Goal: Task Accomplishment & Management: Use online tool/utility

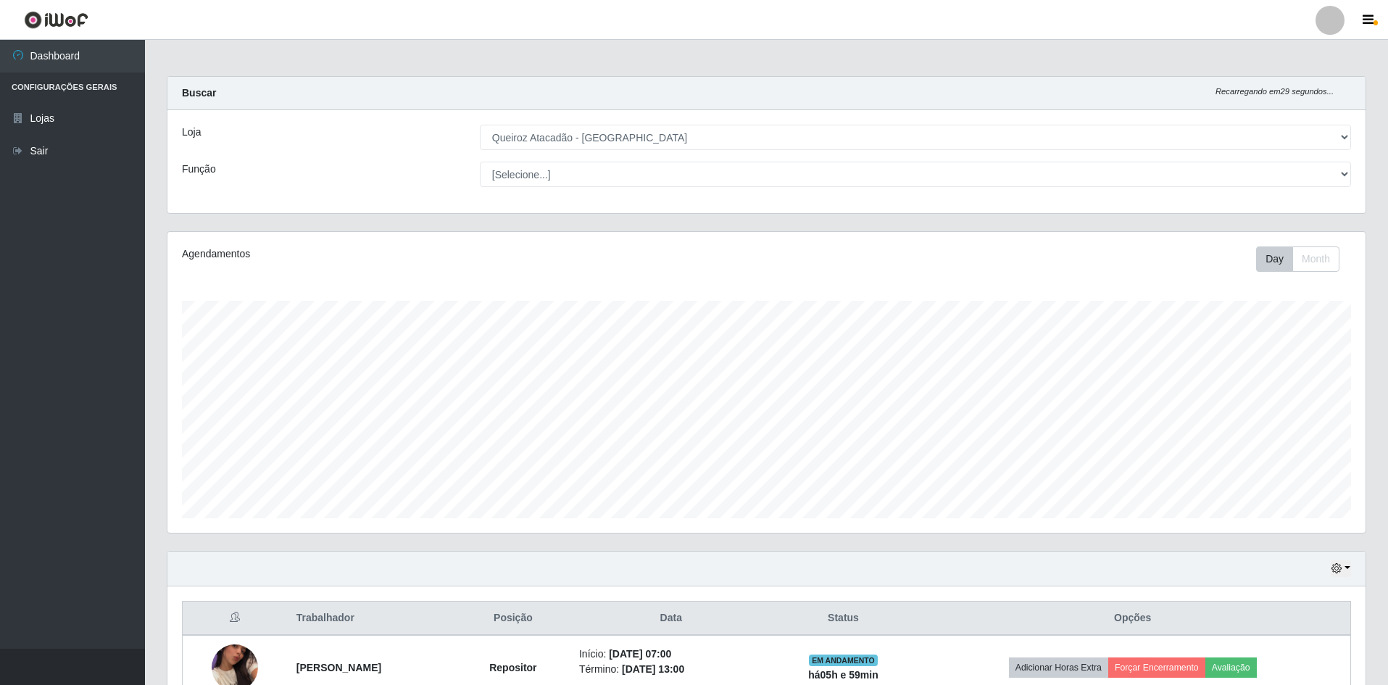
select select "517"
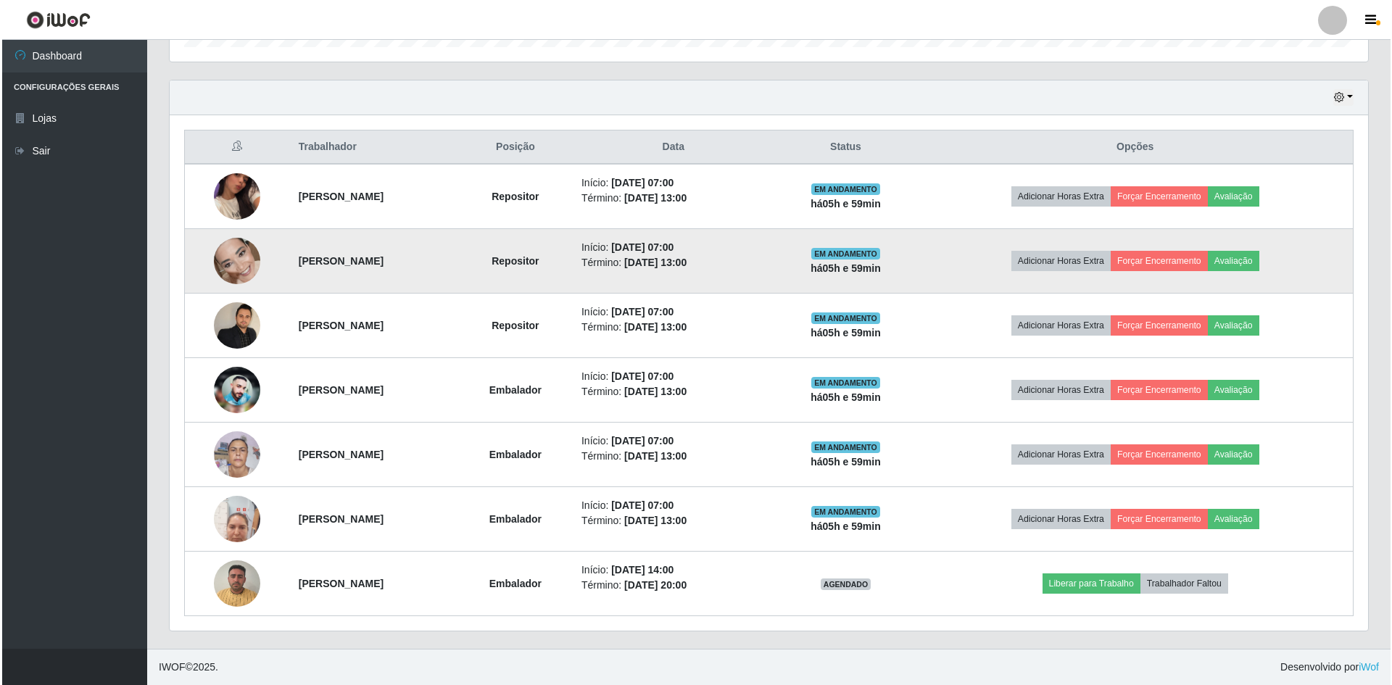
scroll to position [301, 1198]
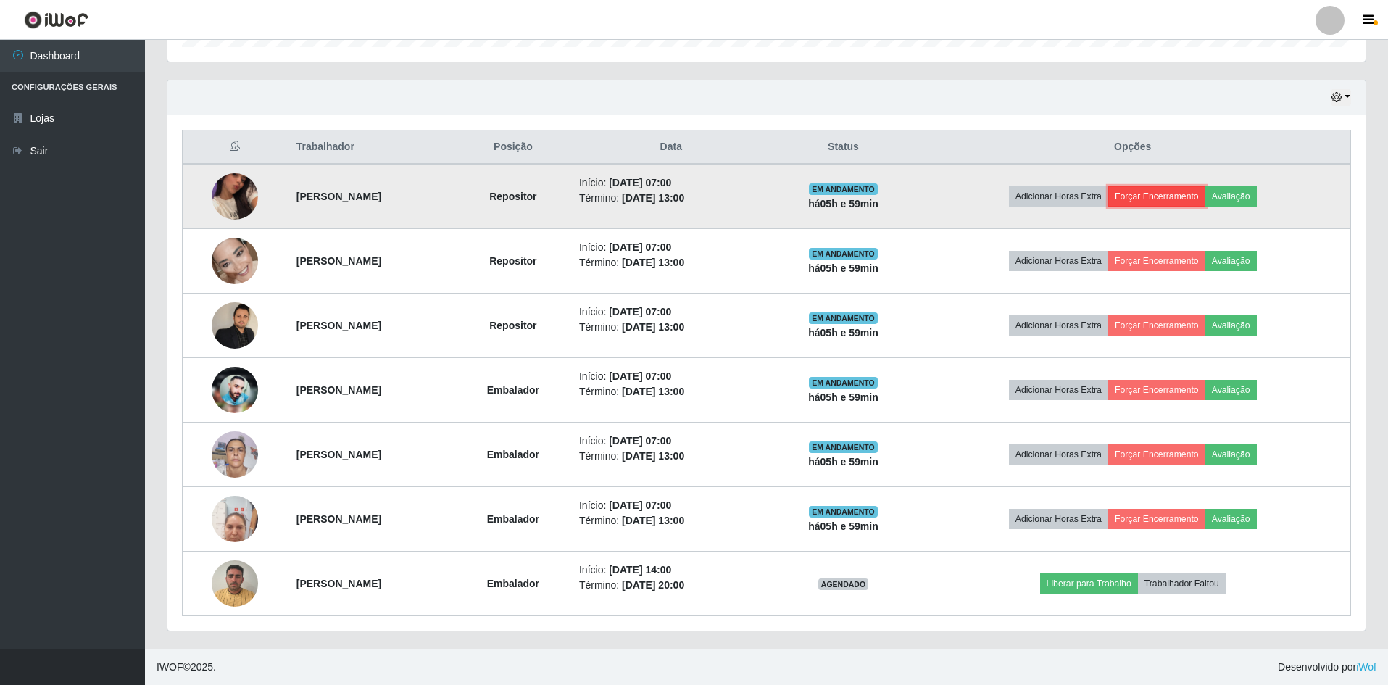
click at [1167, 194] on button "Forçar Encerramento" at bounding box center [1157, 196] width 97 height 20
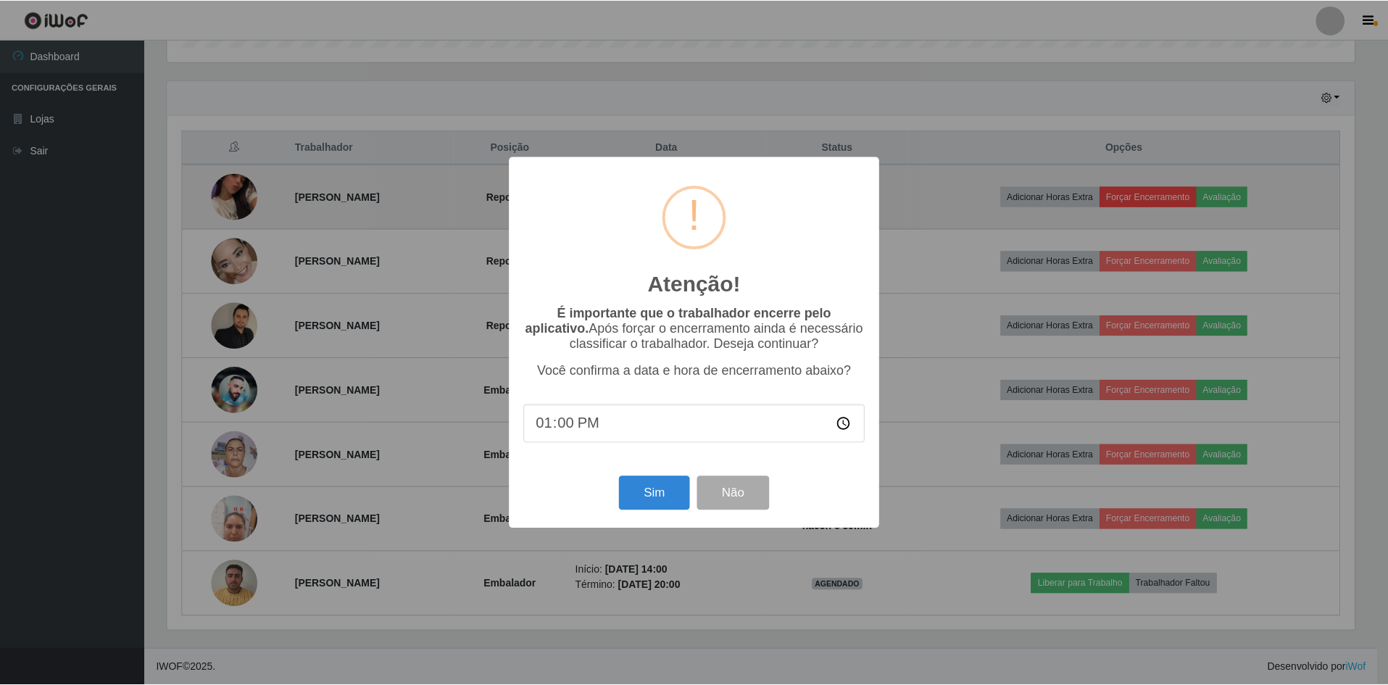
scroll to position [301, 1191]
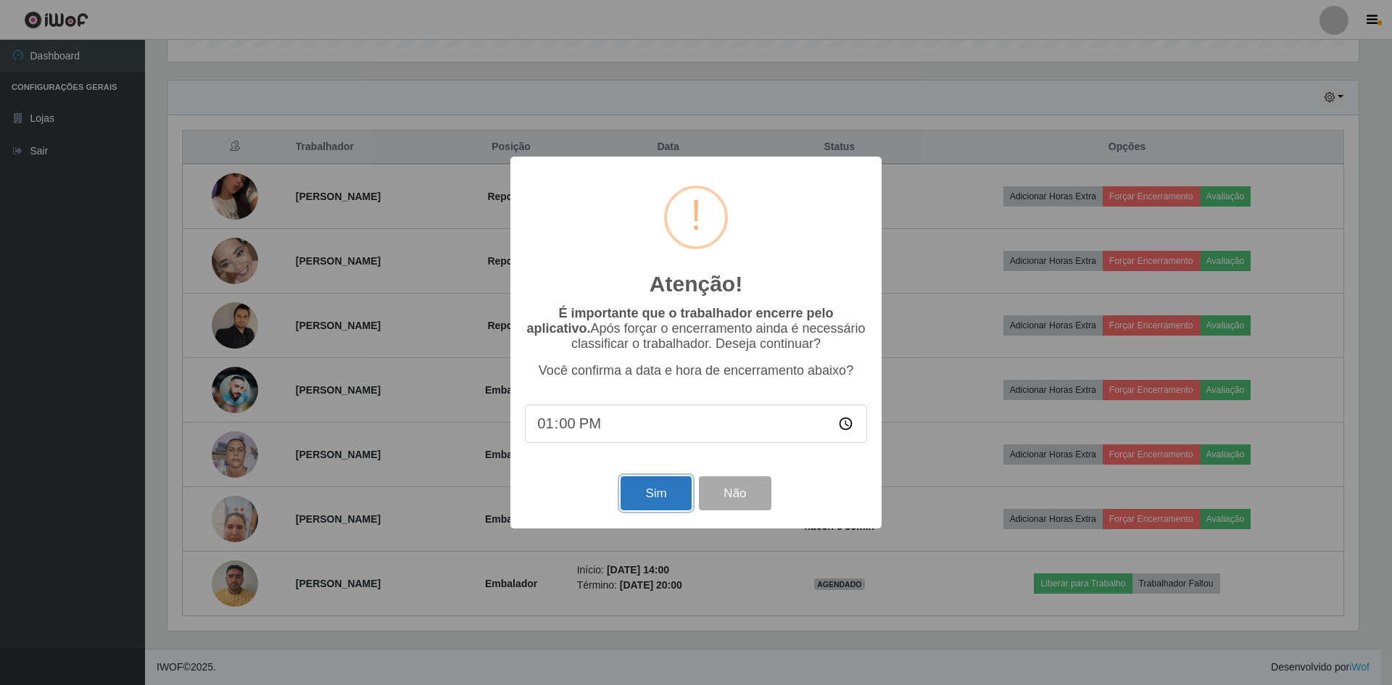
click at [659, 491] on button "Sim" at bounding box center [656, 493] width 70 height 34
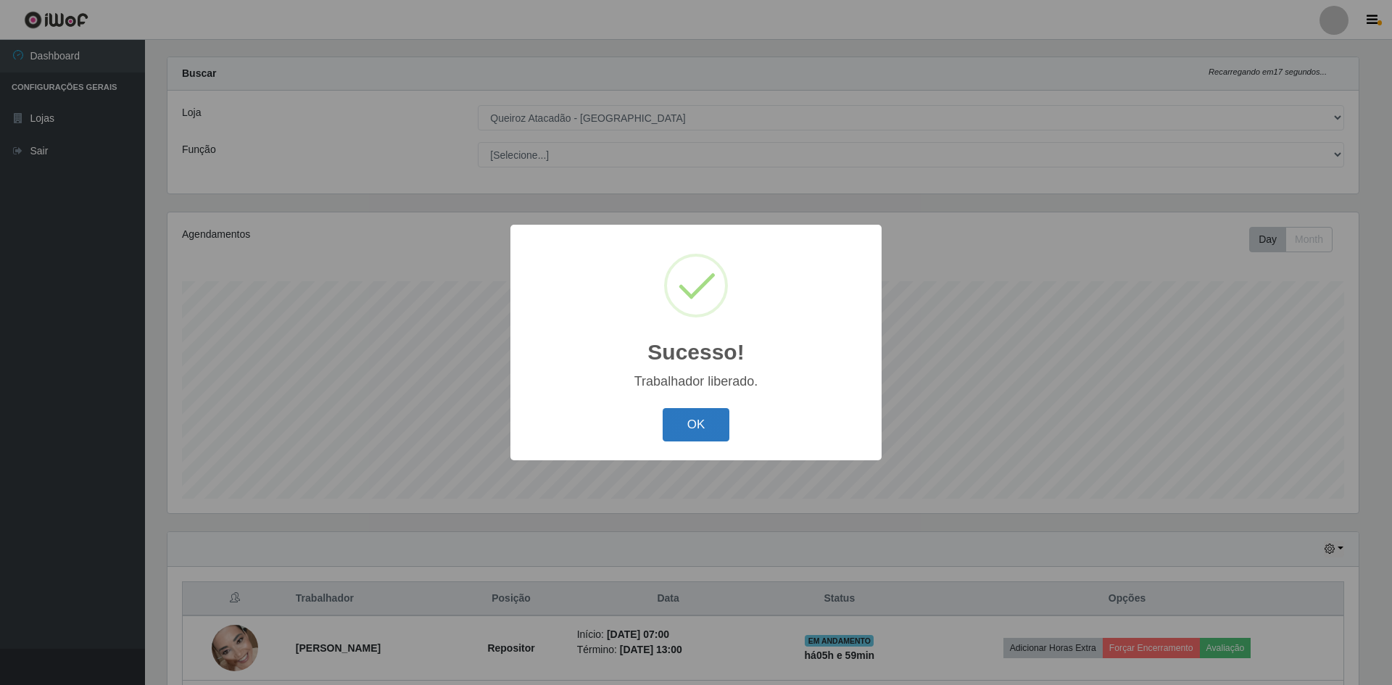
click at [688, 417] on button "OK" at bounding box center [696, 425] width 67 height 34
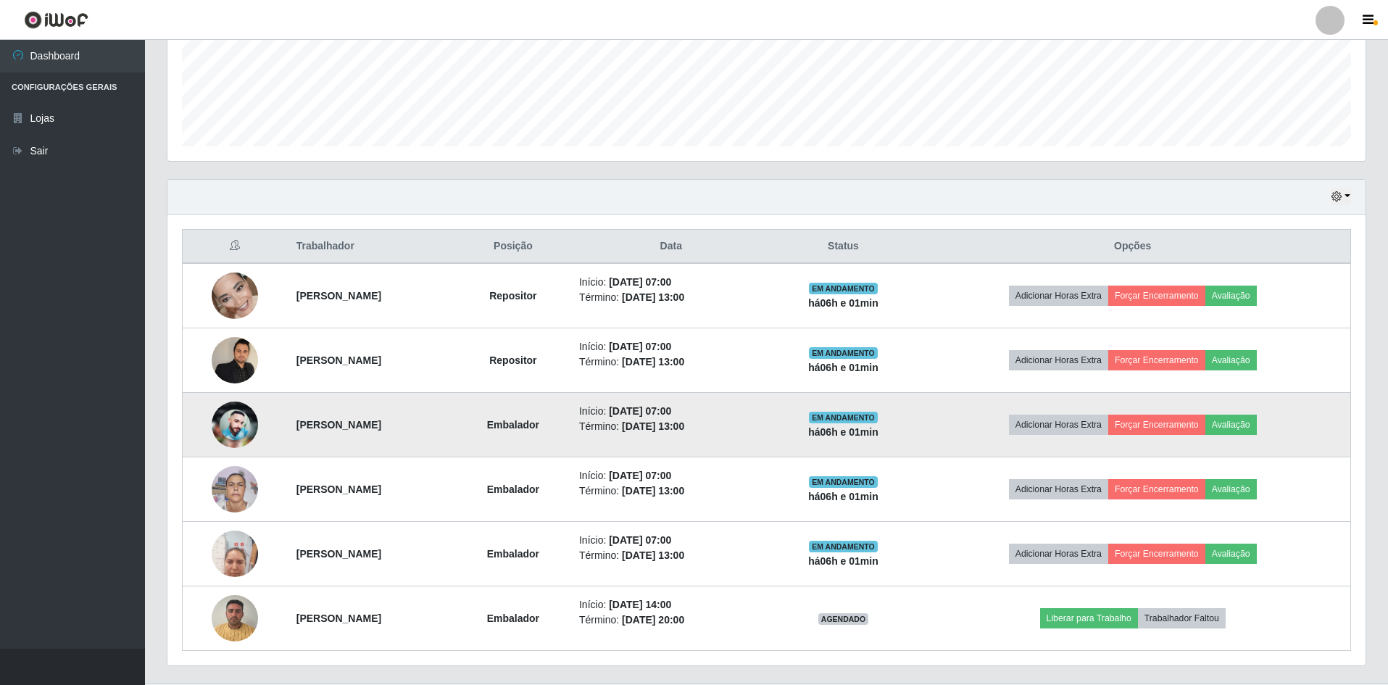
scroll to position [382, 0]
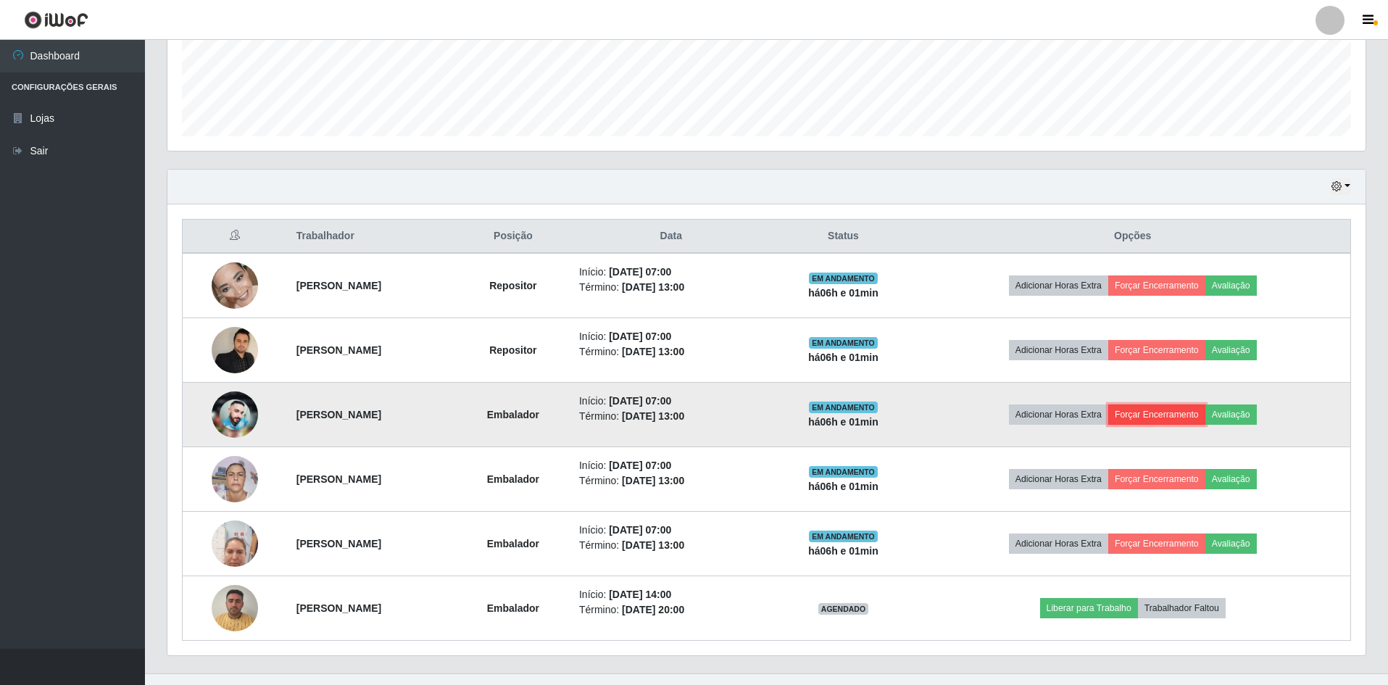
click at [1203, 413] on button "Forçar Encerramento" at bounding box center [1157, 415] width 97 height 20
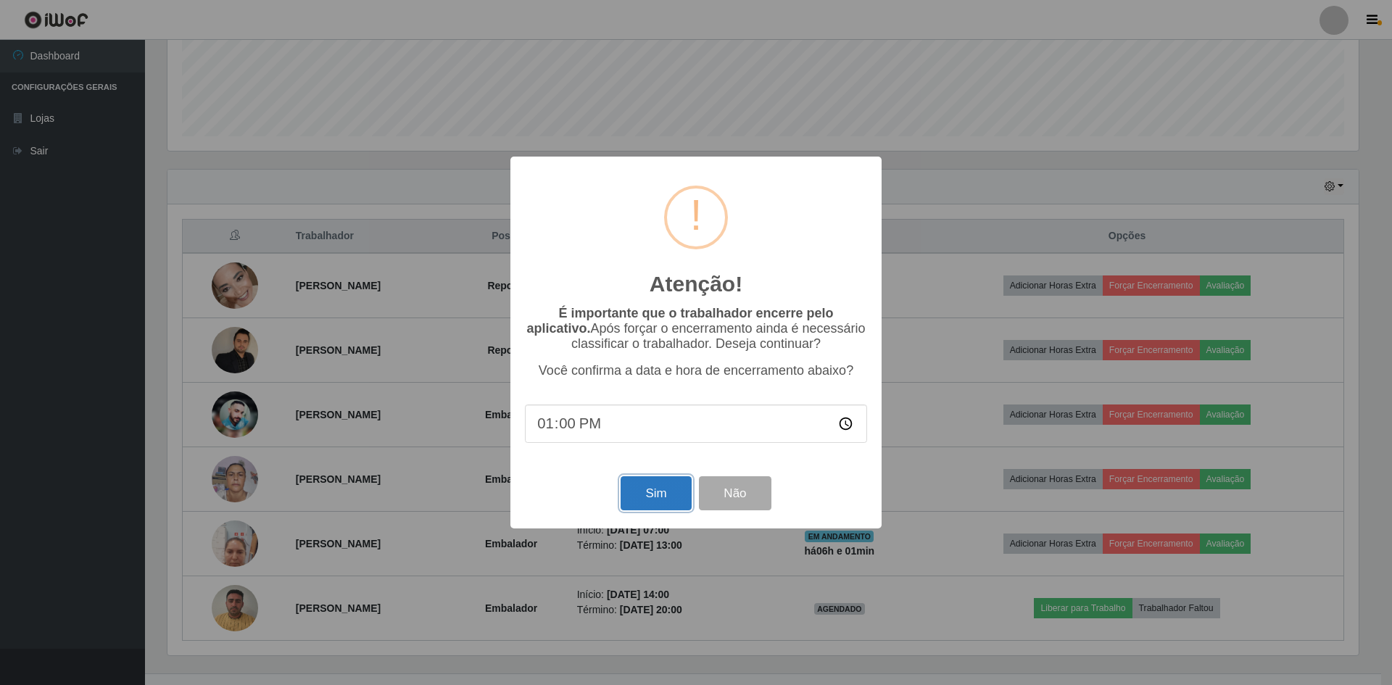
click at [665, 489] on button "Sim" at bounding box center [656, 493] width 70 height 34
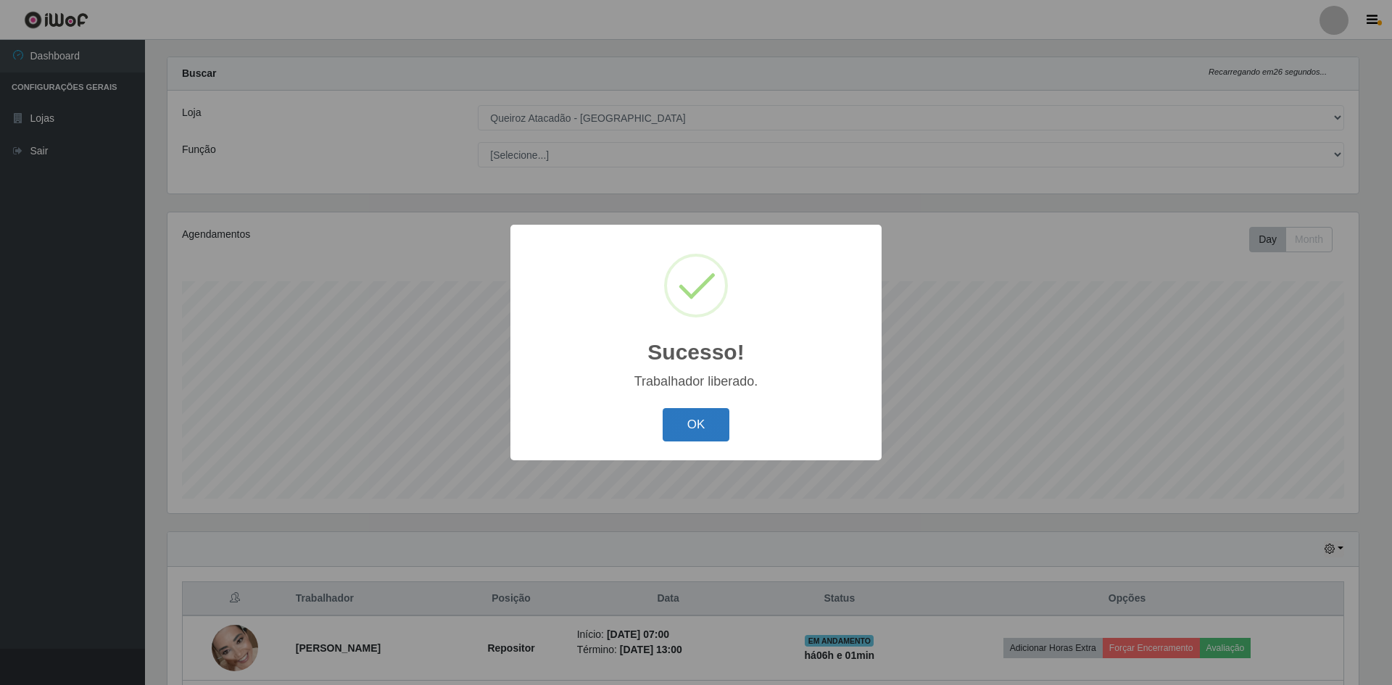
click at [721, 423] on button "OK" at bounding box center [696, 425] width 67 height 34
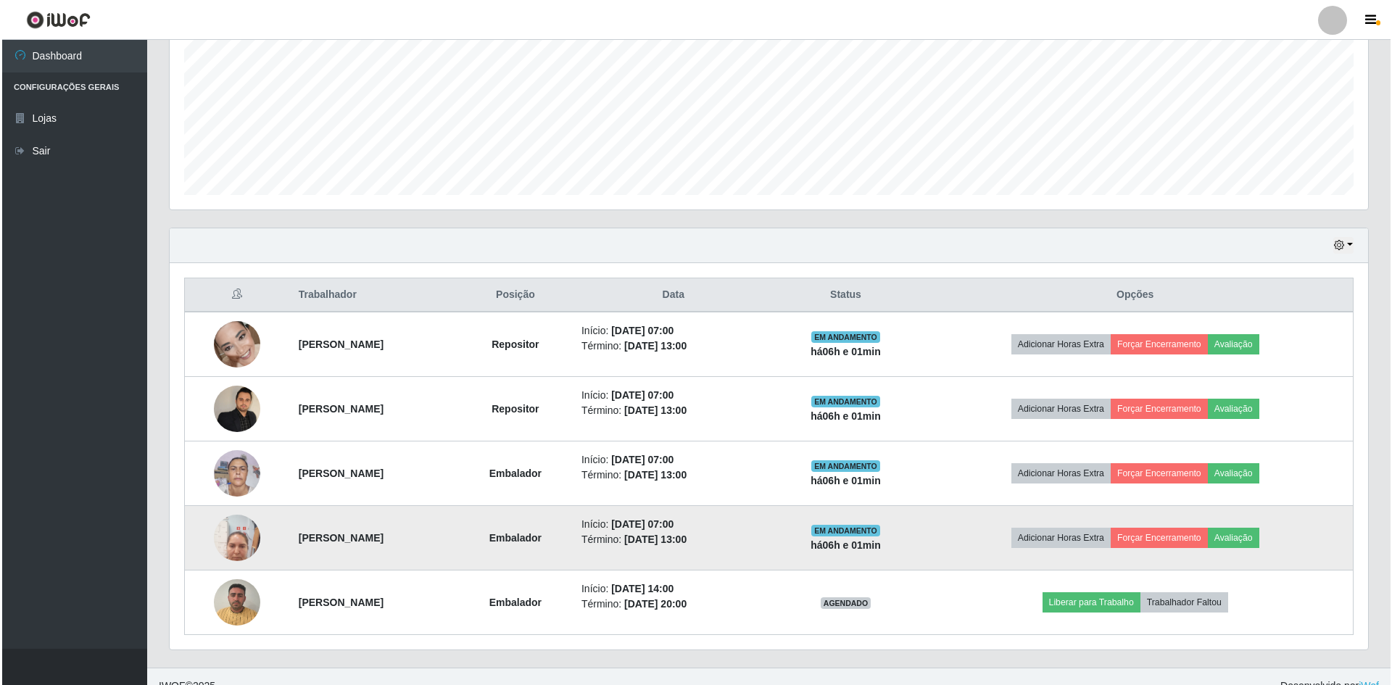
scroll to position [342, 0]
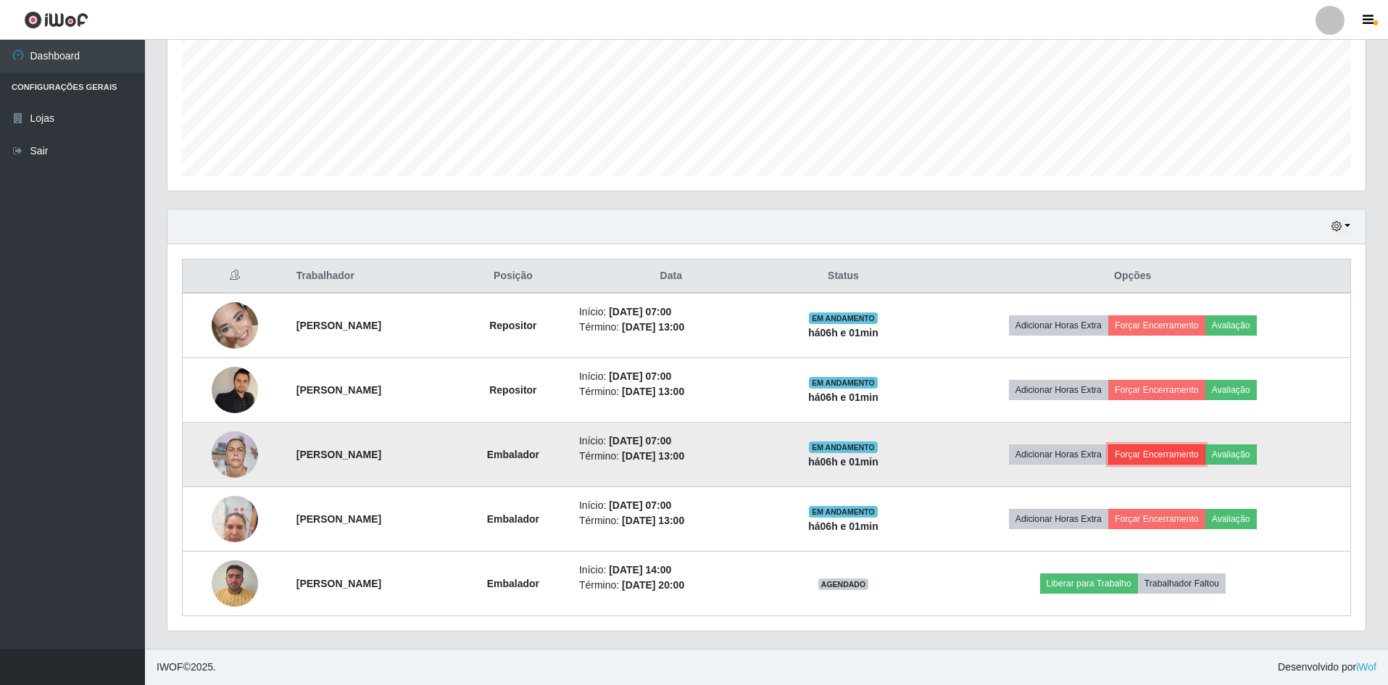
click at [1154, 452] on button "Forçar Encerramento" at bounding box center [1157, 454] width 97 height 20
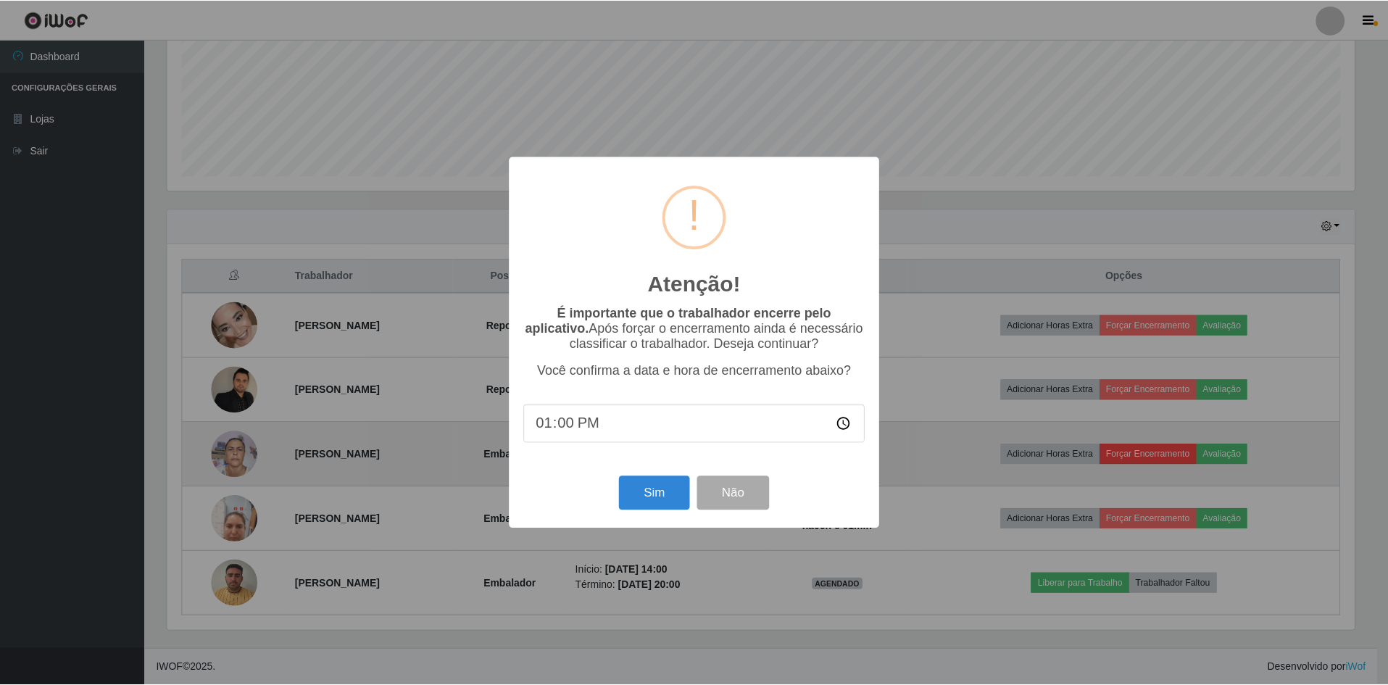
scroll to position [301, 1191]
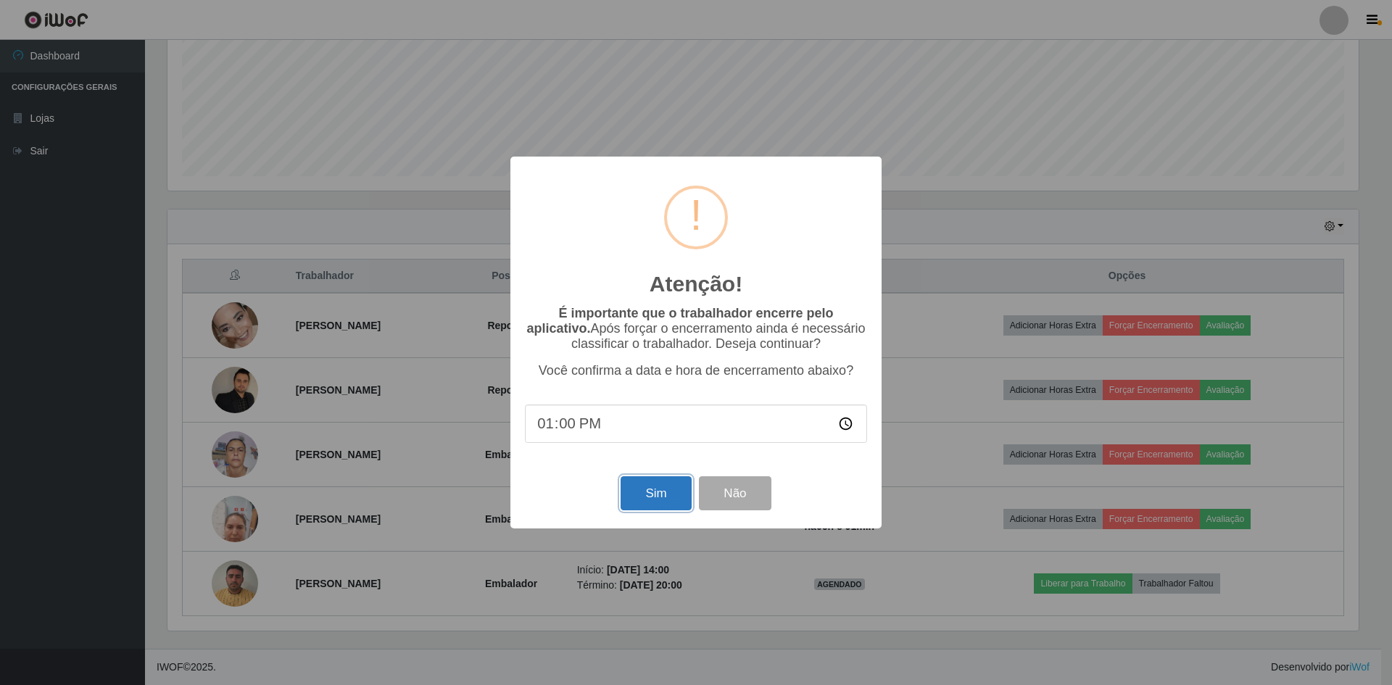
drag, startPoint x: 644, startPoint y: 501, endPoint x: 652, endPoint y: 500, distance: 8.0
click at [645, 501] on button "Sim" at bounding box center [656, 493] width 70 height 34
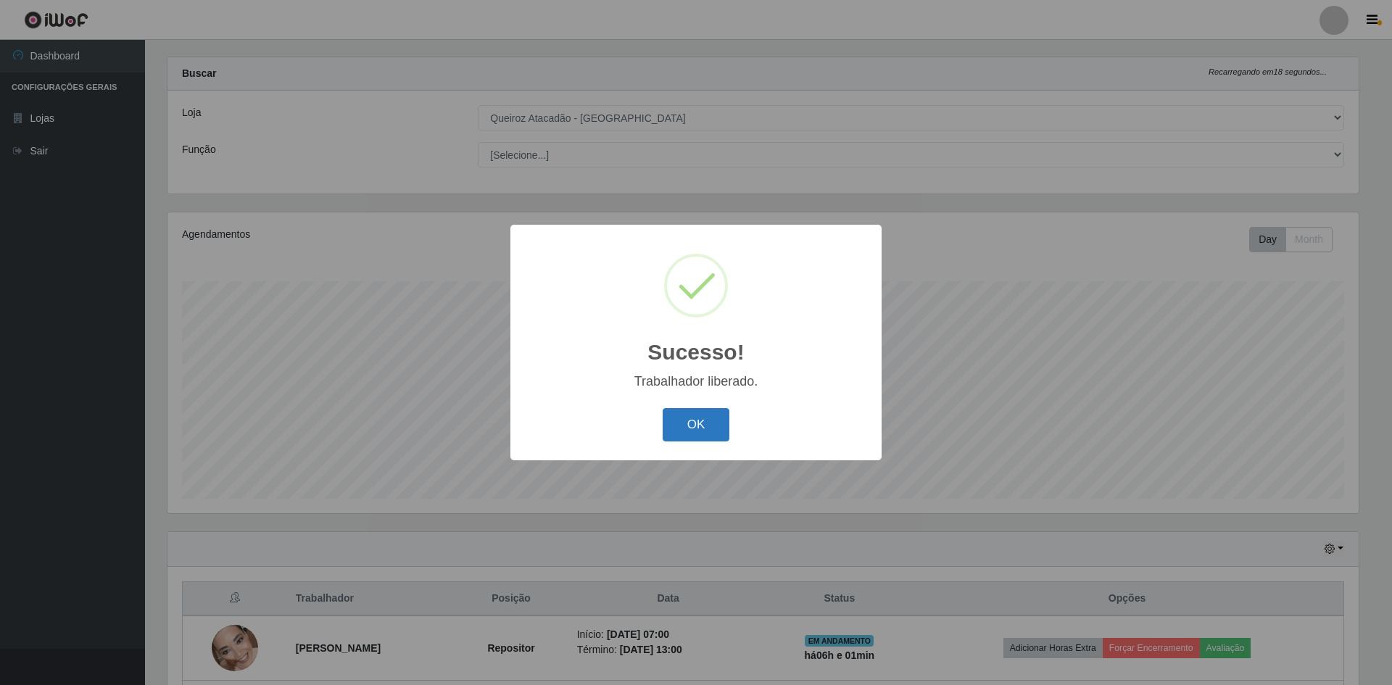
click at [698, 419] on button "OK" at bounding box center [696, 425] width 67 height 34
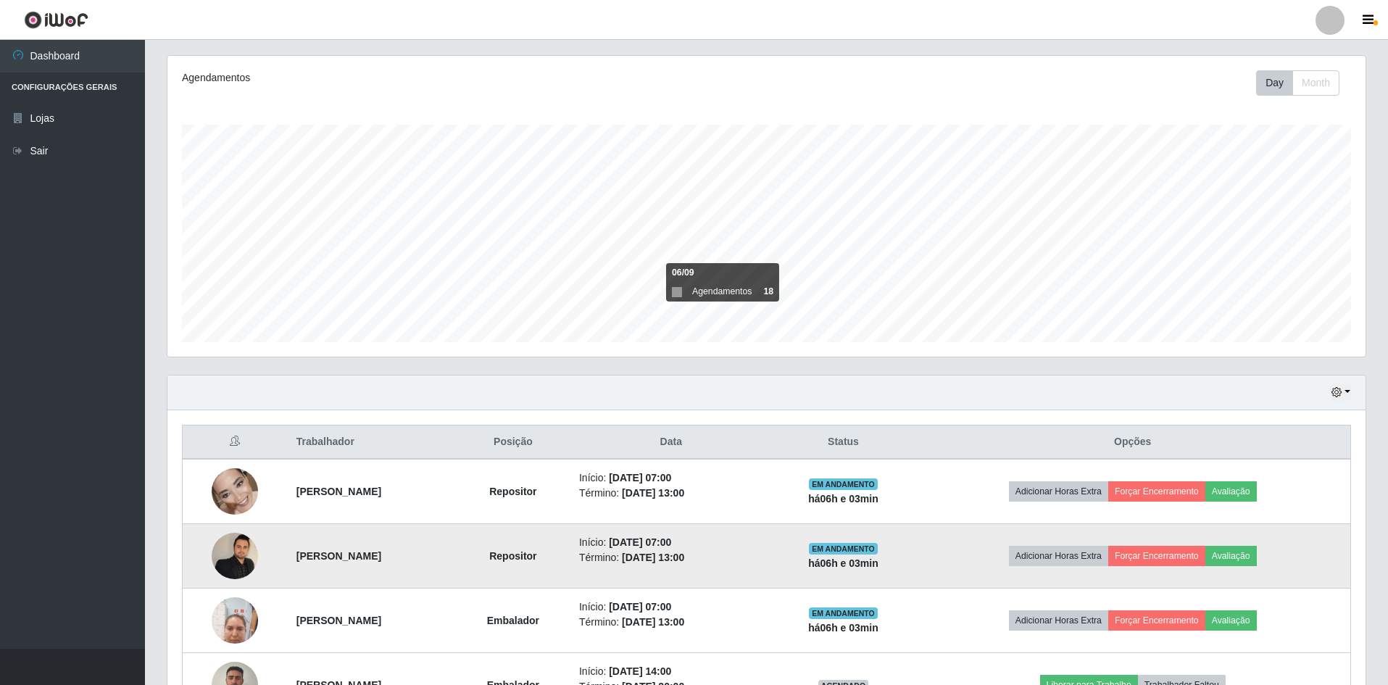
scroll to position [165, 0]
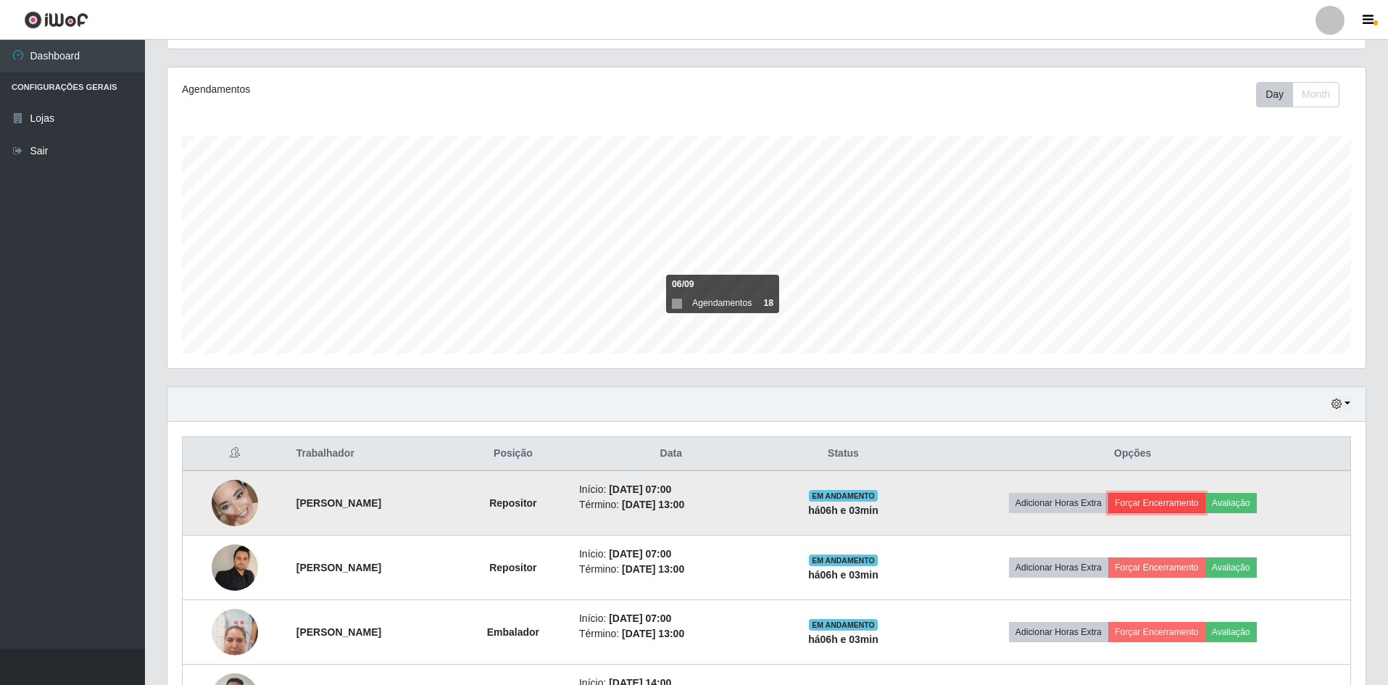
click at [1180, 506] on button "Forçar Encerramento" at bounding box center [1157, 503] width 97 height 20
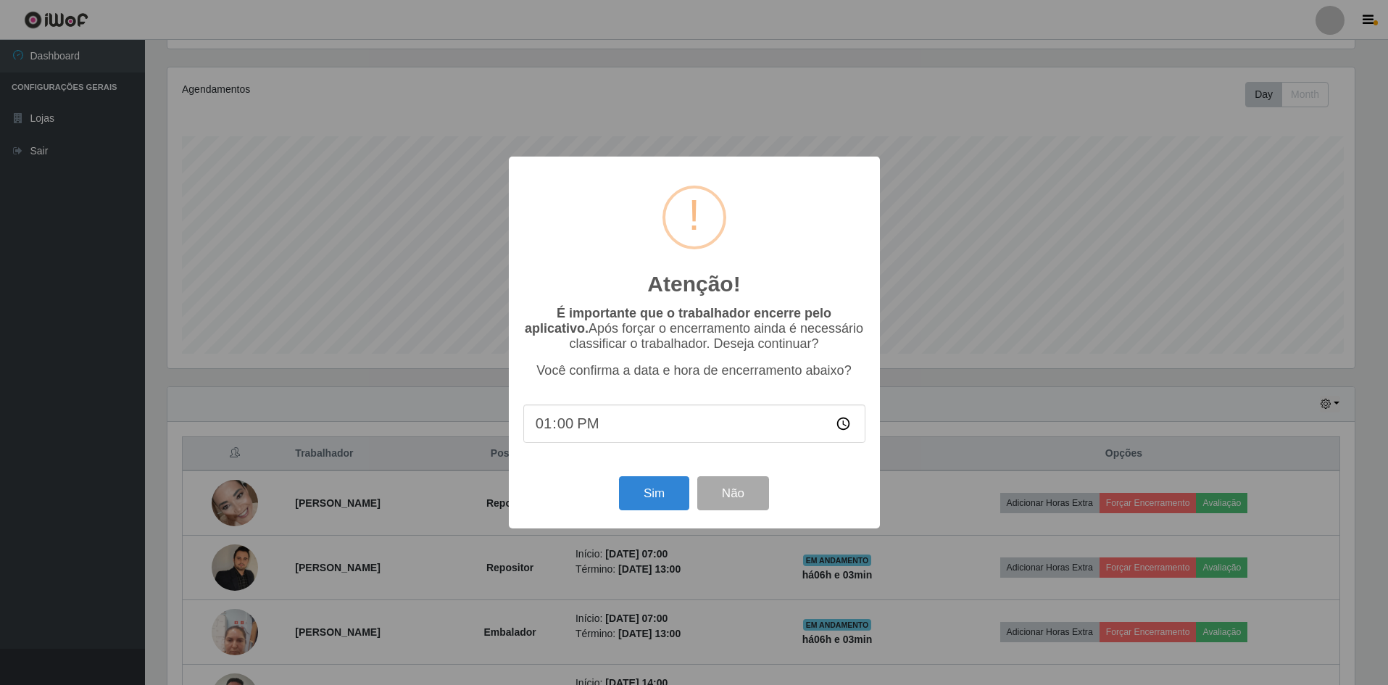
scroll to position [301, 1191]
click at [655, 488] on button "Sim" at bounding box center [656, 493] width 70 height 34
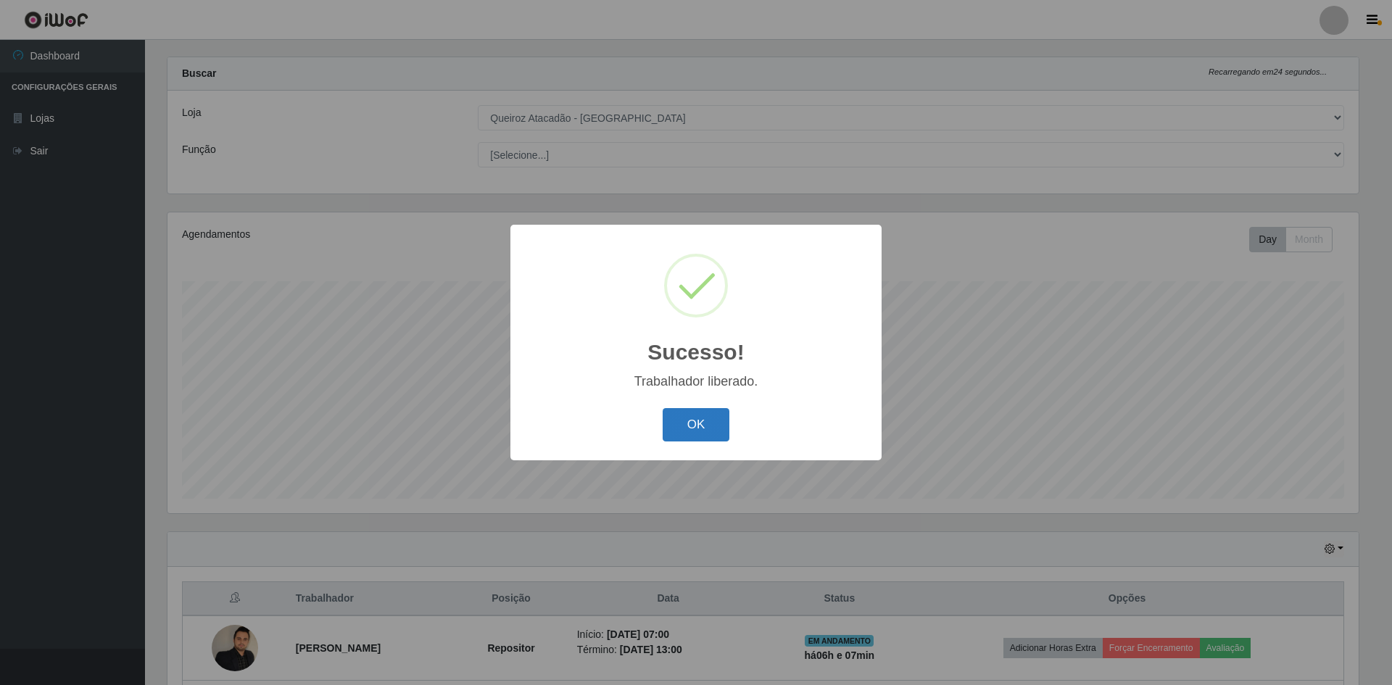
click at [693, 426] on button "OK" at bounding box center [696, 425] width 67 height 34
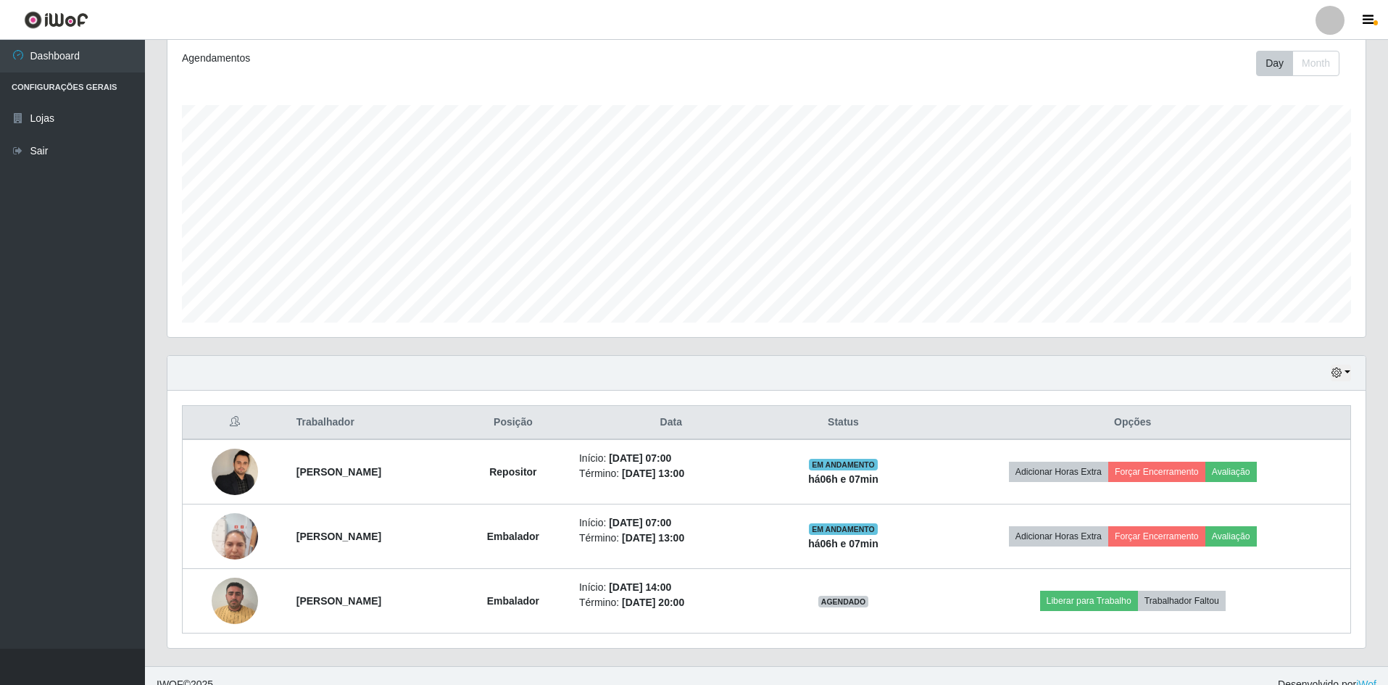
scroll to position [213, 0]
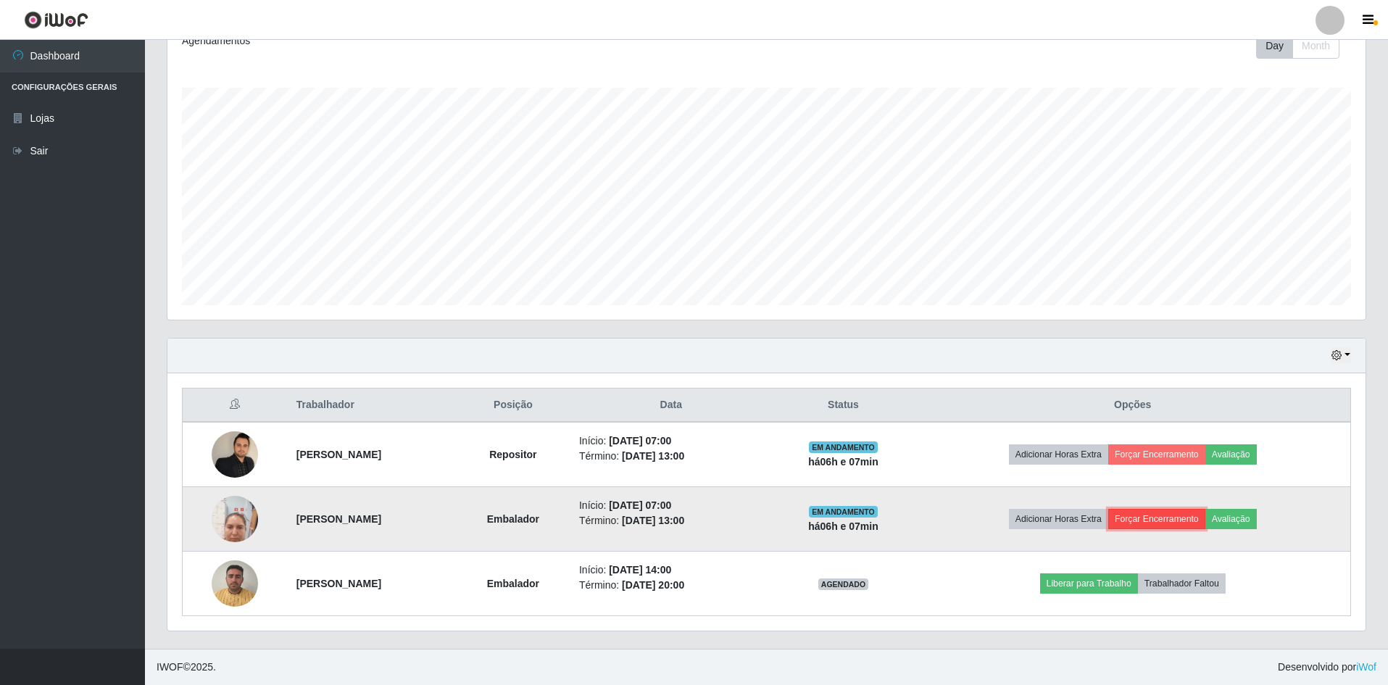
click at [1188, 519] on button "Forçar Encerramento" at bounding box center [1157, 519] width 97 height 20
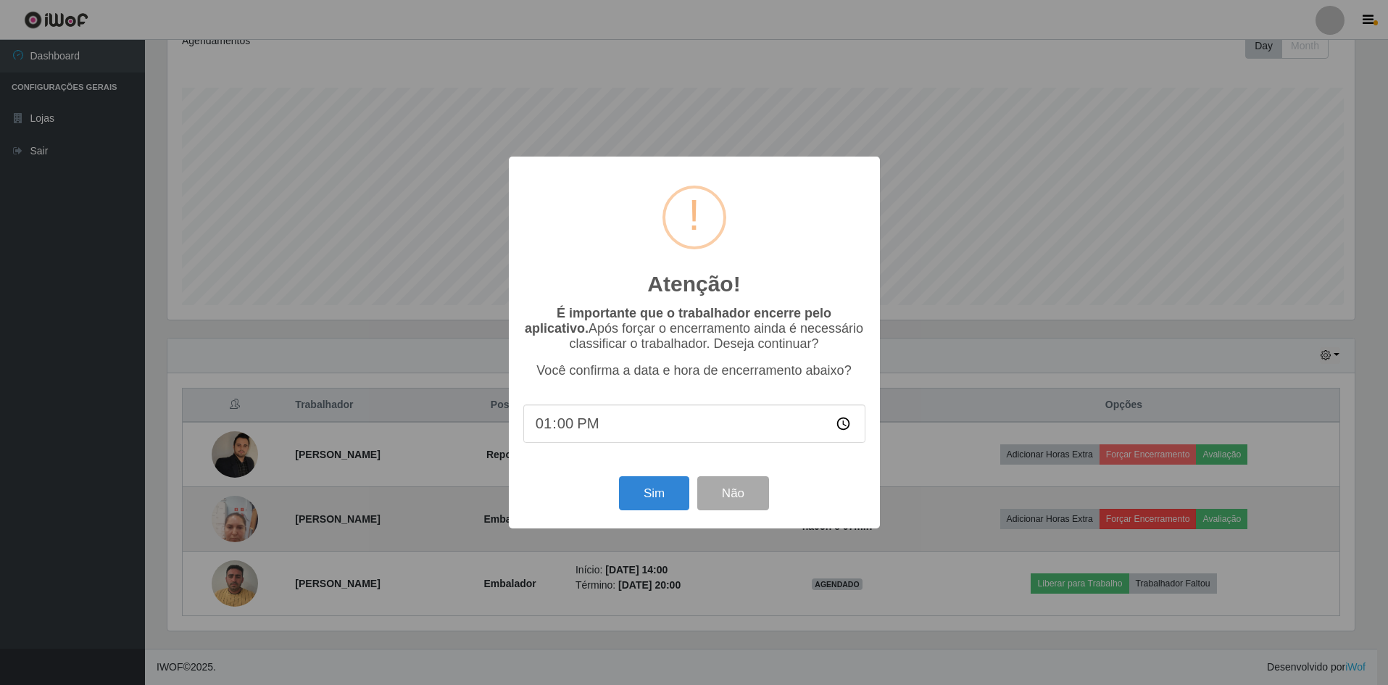
scroll to position [301, 1191]
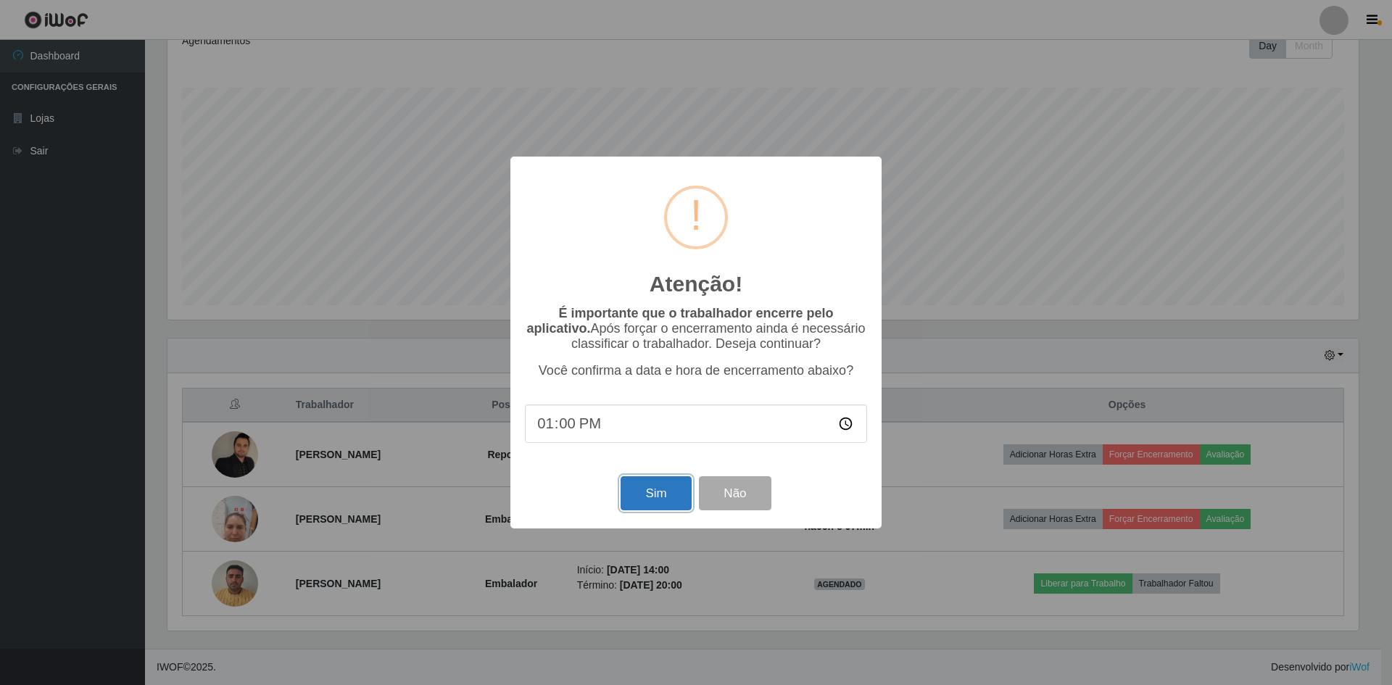
click at [674, 487] on button "Sim" at bounding box center [656, 493] width 70 height 34
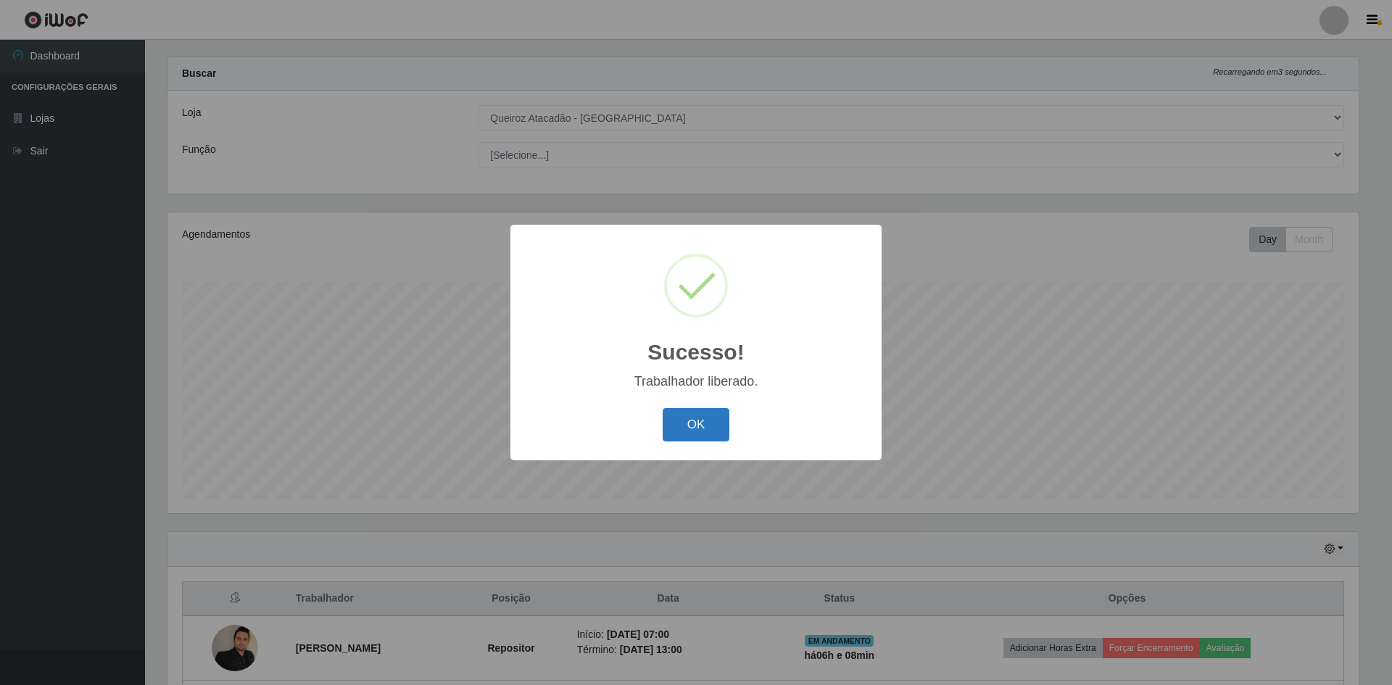
click at [687, 415] on button "OK" at bounding box center [696, 425] width 67 height 34
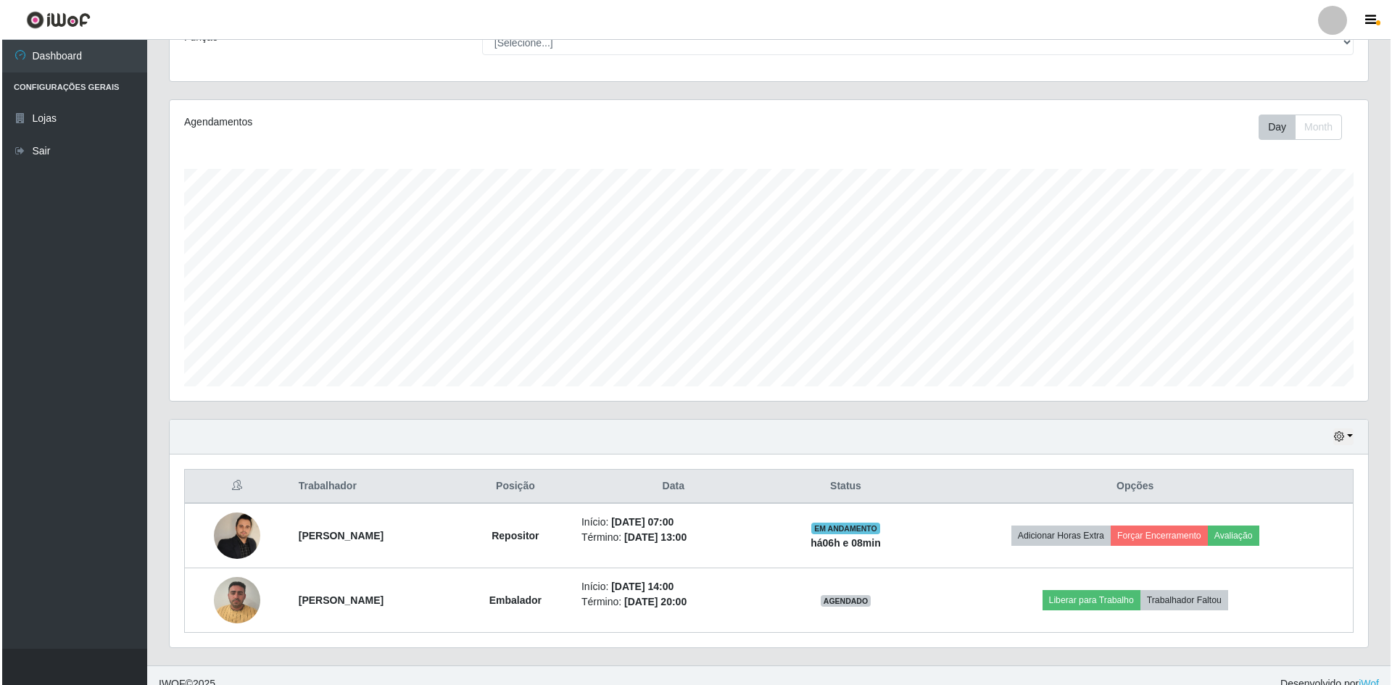
scroll to position [149, 0]
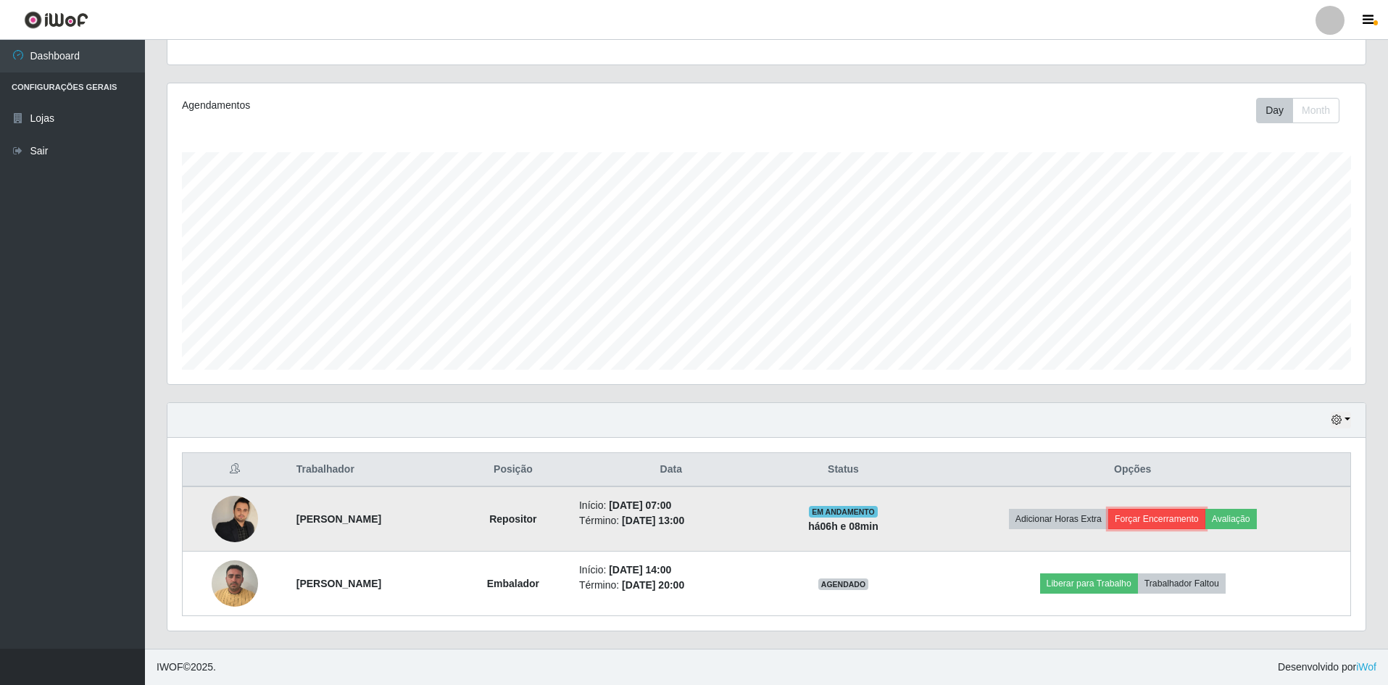
click at [1190, 523] on button "Forçar Encerramento" at bounding box center [1157, 519] width 97 height 20
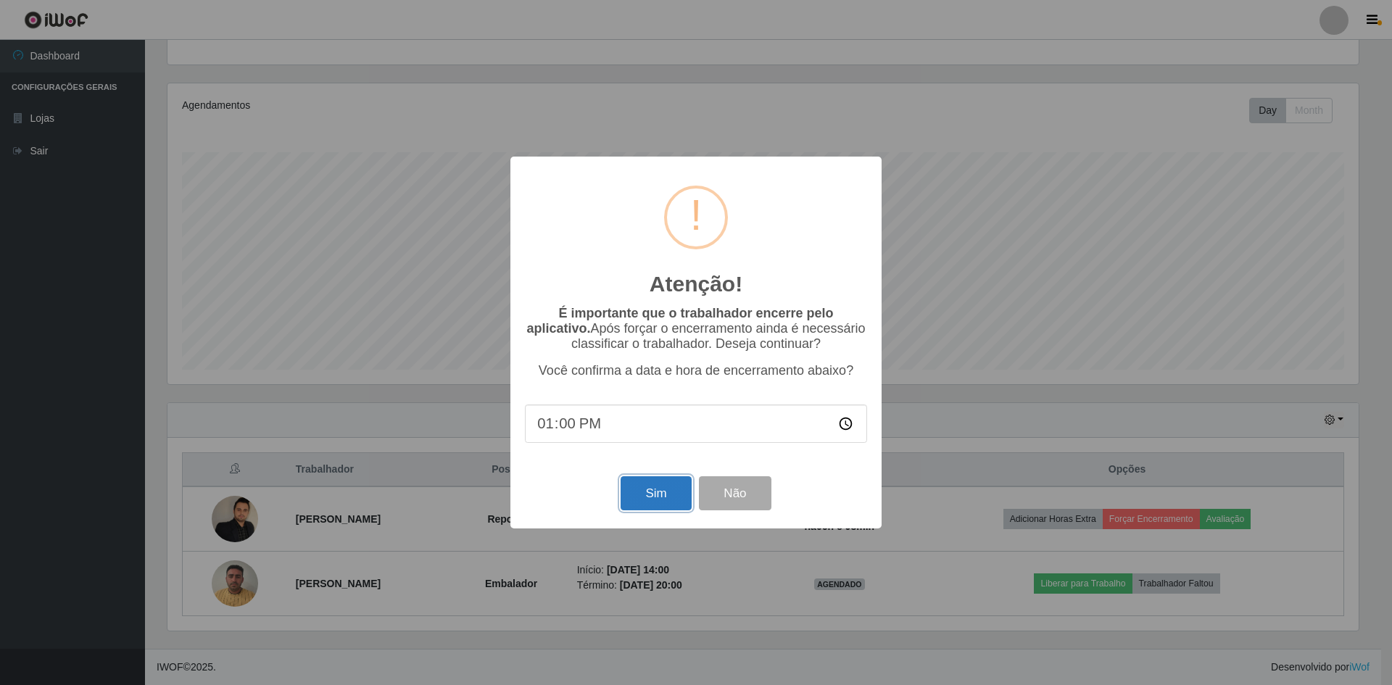
click at [674, 489] on button "Sim" at bounding box center [656, 493] width 70 height 34
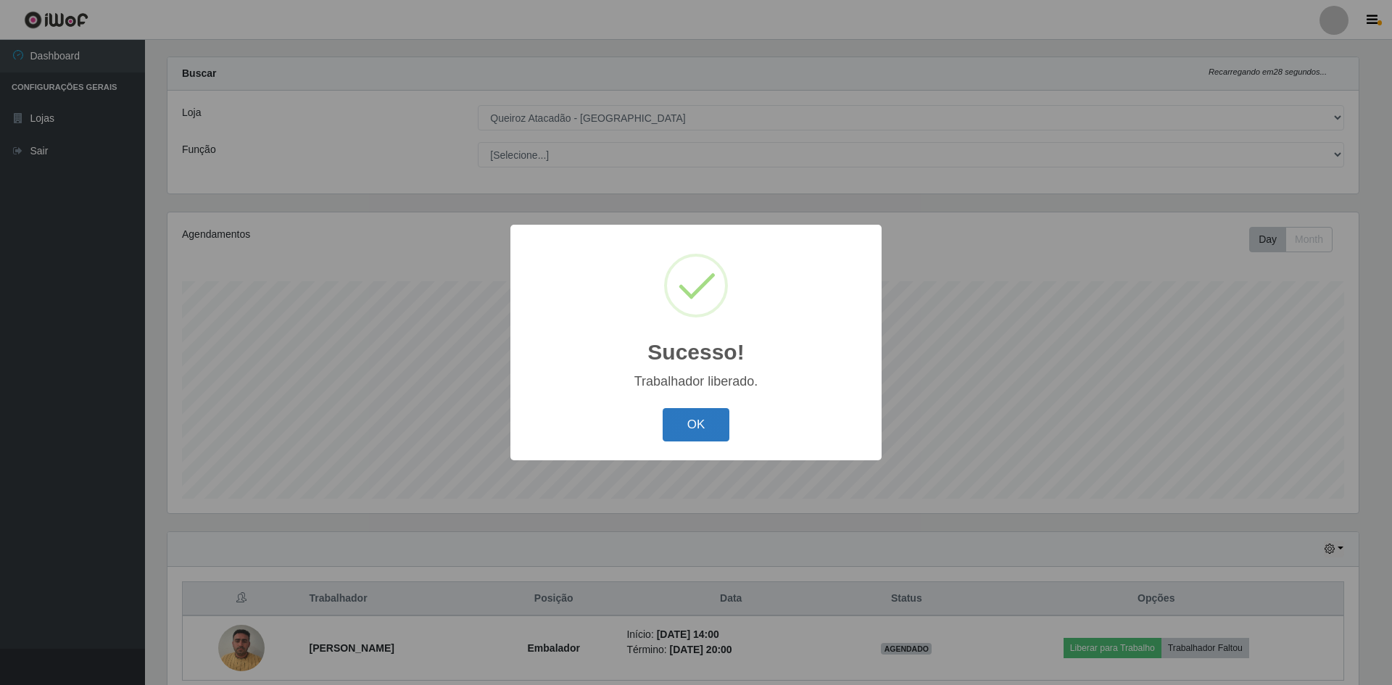
click at [720, 428] on button "OK" at bounding box center [696, 425] width 67 height 34
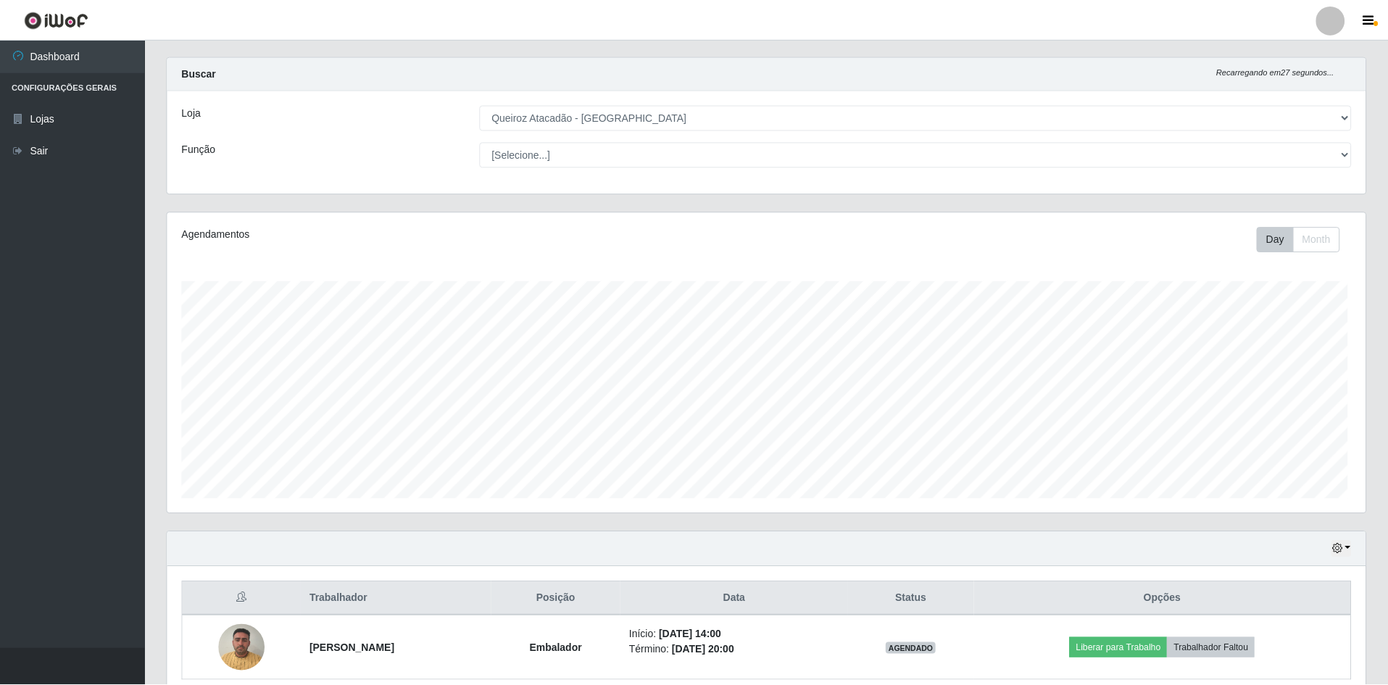
scroll to position [301, 1198]
